Goal: Information Seeking & Learning: Compare options

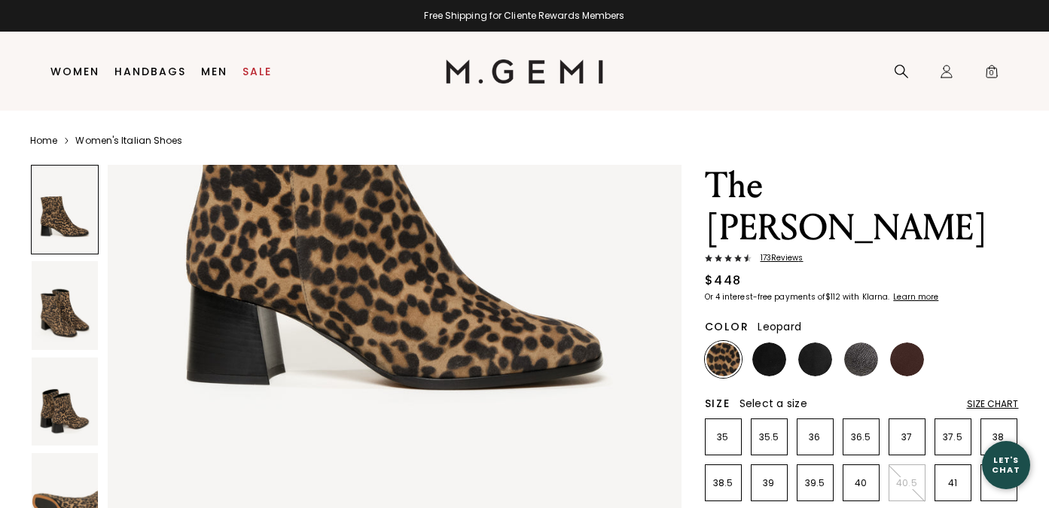
scroll to position [360, 0]
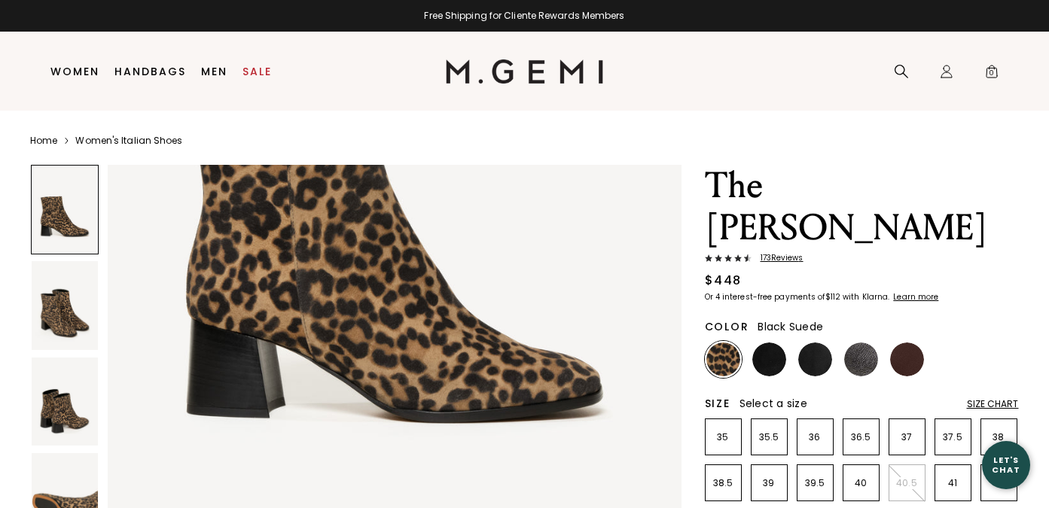
click at [765, 343] on img at bounding box center [770, 360] width 34 height 34
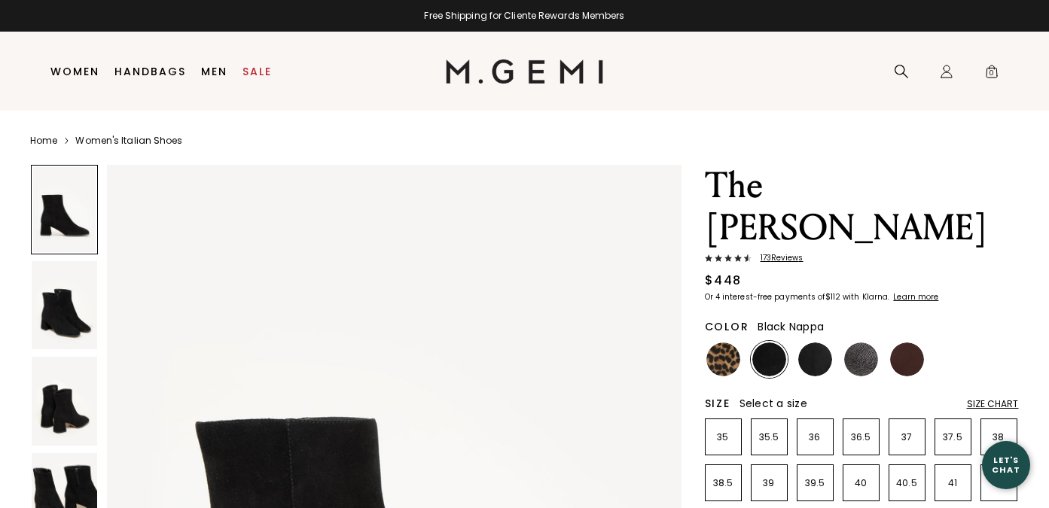
click at [819, 343] on img at bounding box center [815, 360] width 34 height 34
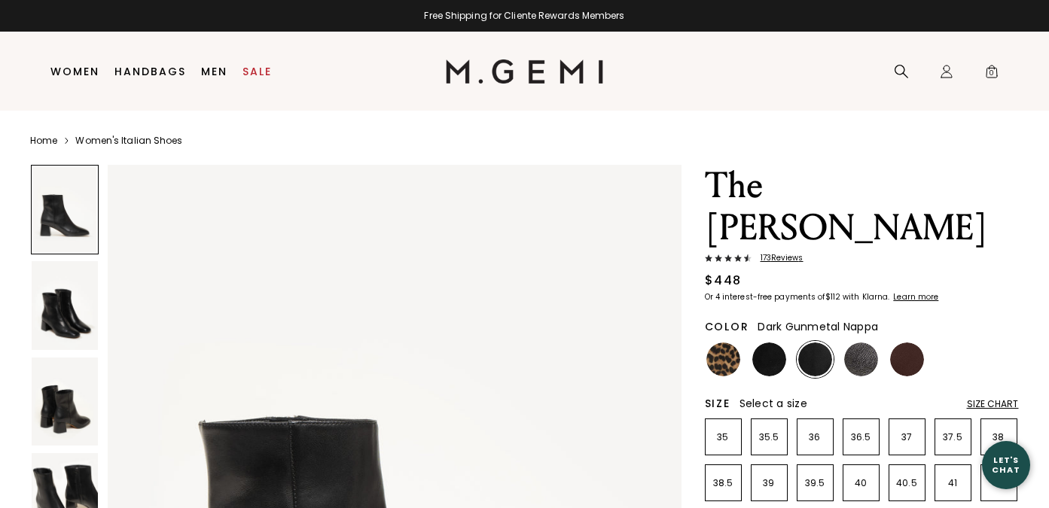
click at [867, 343] on img at bounding box center [861, 360] width 34 height 34
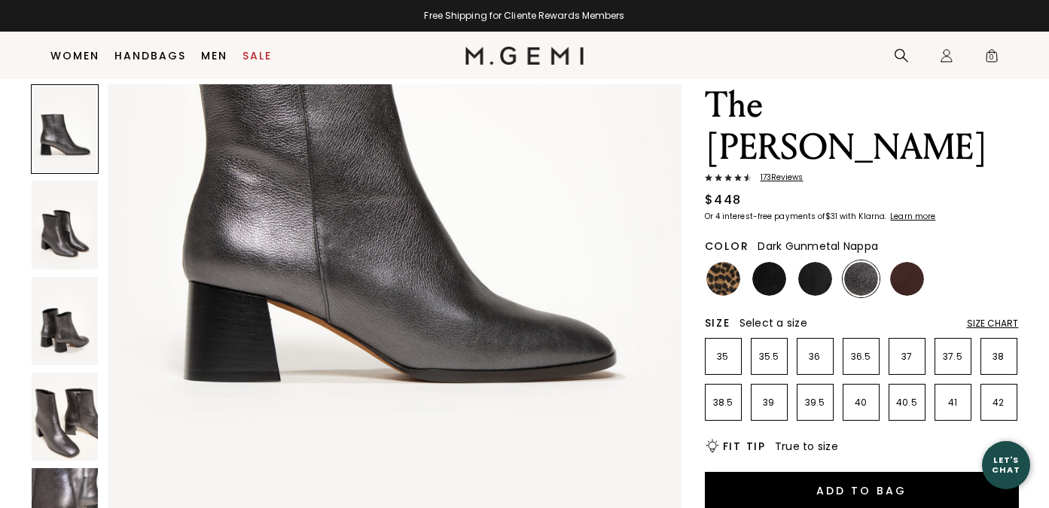
click at [70, 412] on img at bounding box center [65, 417] width 66 height 88
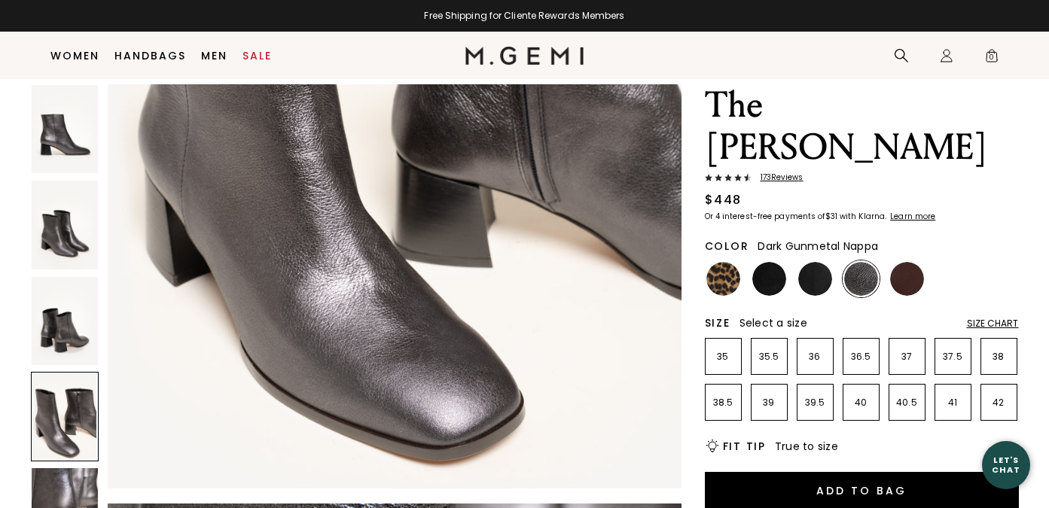
scroll to position [2704, 0]
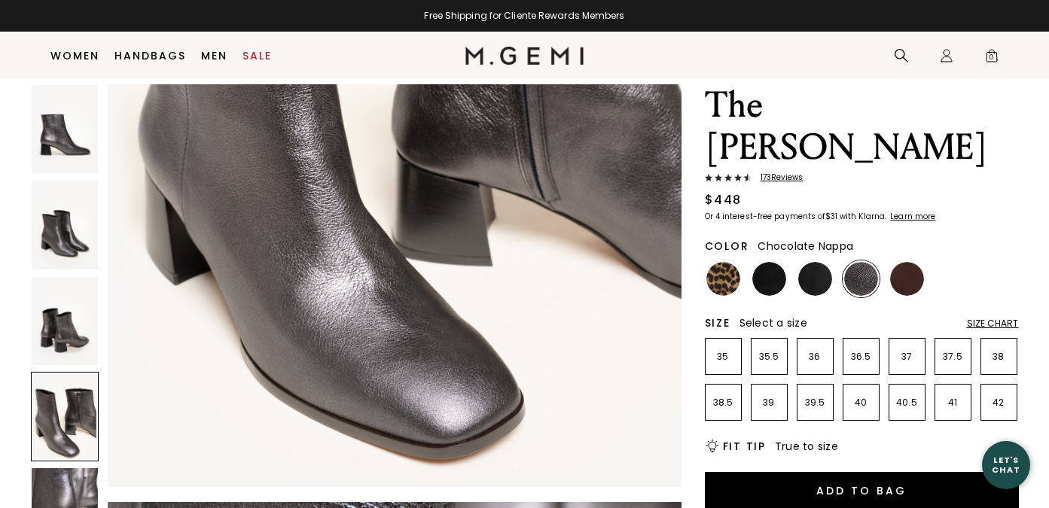
click at [902, 262] on img at bounding box center [907, 279] width 34 height 34
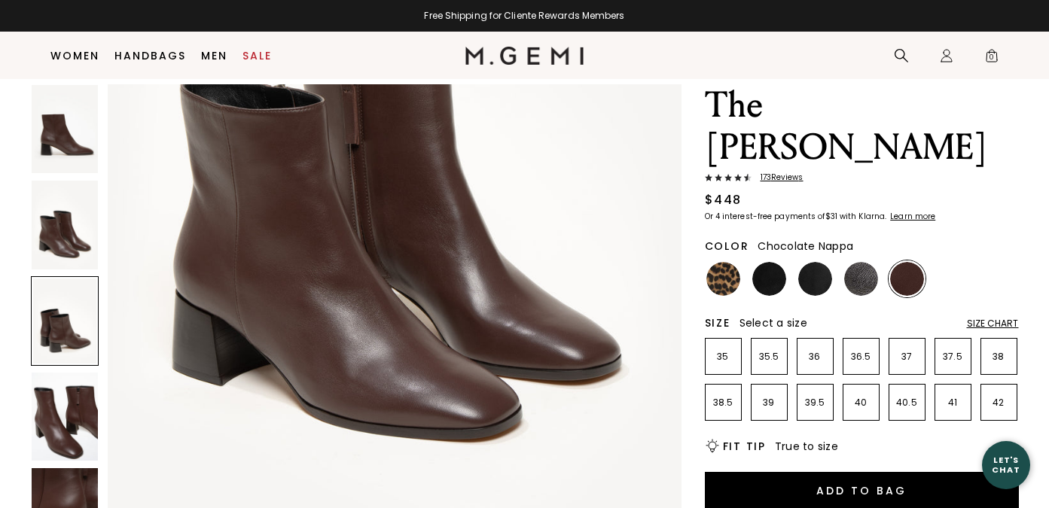
scroll to position [695, 0]
